Goal: Browse casually: Explore the website without a specific task or goal

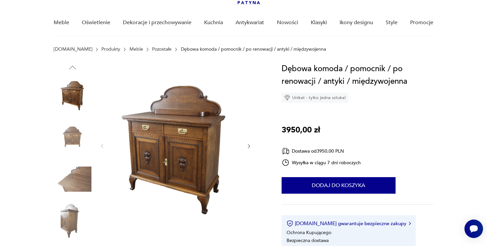
scroll to position [53, 0]
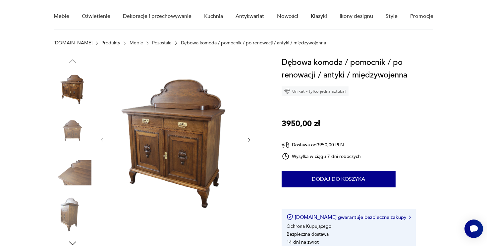
click at [74, 134] on img at bounding box center [73, 131] width 38 height 38
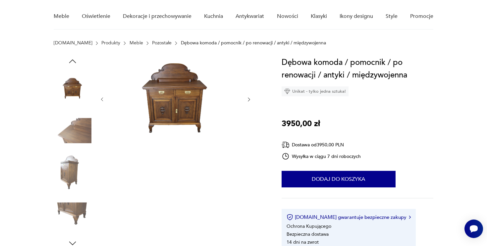
click at [75, 169] on img at bounding box center [73, 173] width 38 height 38
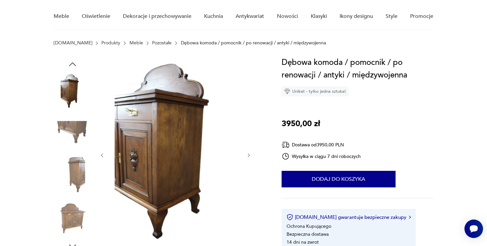
click at [71, 216] on img at bounding box center [73, 218] width 38 height 38
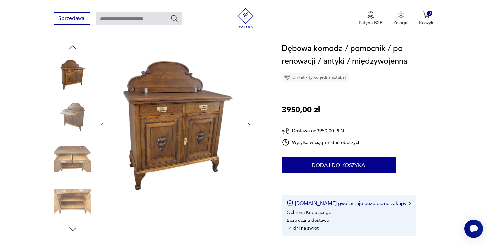
scroll to position [67, 0]
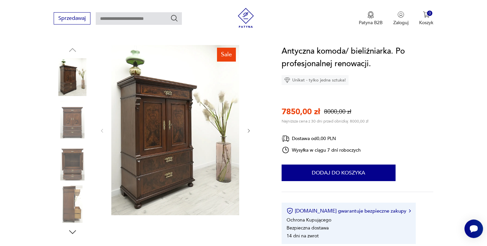
click at [249, 129] on icon "button" at bounding box center [249, 131] width 6 height 6
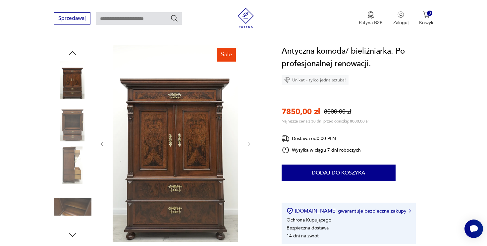
click at [249, 129] on div at bounding box center [175, 144] width 152 height 198
click at [73, 127] on img at bounding box center [73, 123] width 38 height 38
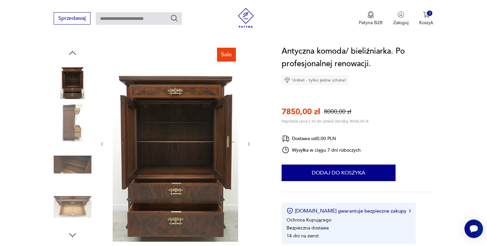
click at [77, 210] on img at bounding box center [73, 207] width 38 height 38
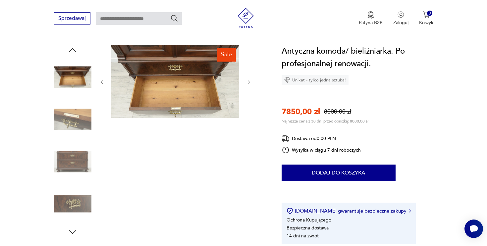
click at [81, 77] on img at bounding box center [73, 77] width 38 height 38
